Goal: Navigation & Orientation: Find specific page/section

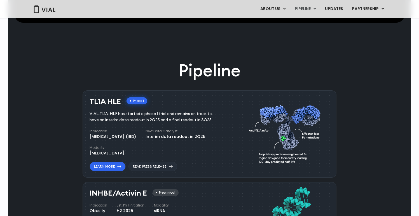
scroll to position [286, 0]
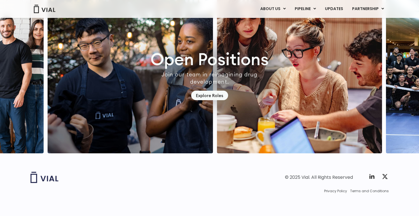
scroll to position [1591, 0]
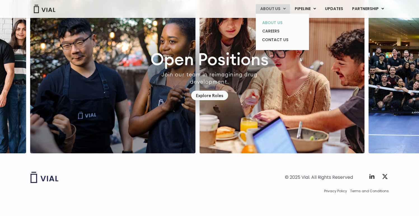
click at [277, 23] on link "ABOUT US" at bounding box center [282, 22] width 49 height 9
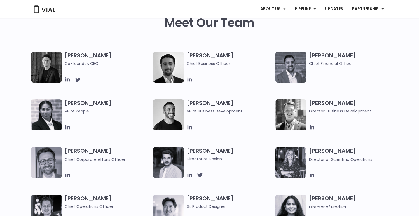
scroll to position [270, 0]
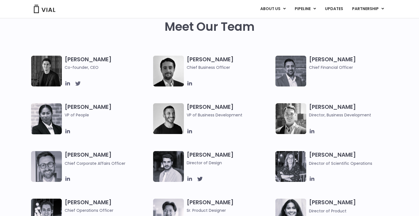
click at [80, 82] on icon at bounding box center [78, 83] width 6 height 6
